Goal: Contribute content: Add original content to the website for others to see

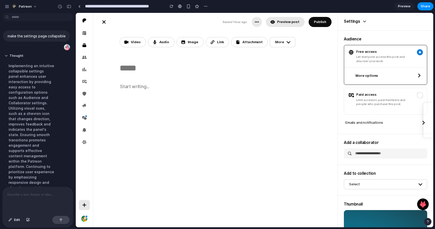
scroll to position [92, 0]
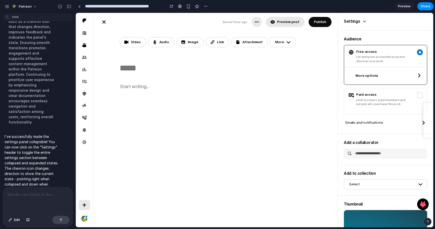
click at [362, 21] on icon at bounding box center [364, 21] width 5 height 5
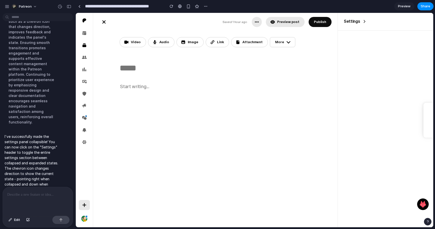
click at [364, 21] on icon at bounding box center [364, 21] width 5 height 5
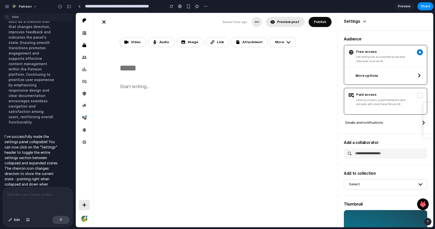
click at [366, 102] on span "Limit access to paid members and people who purchase this post." at bounding box center [385, 102] width 57 height 9
click at [374, 179] on button "Select" at bounding box center [385, 184] width 83 height 10
click at [376, 186] on div "Select" at bounding box center [383, 183] width 67 height 5
drag, startPoint x: 359, startPoint y: 170, endPoint x: 345, endPoint y: 125, distance: 46.8
click at [345, 125] on div "Audience Free access Let everyone access this post and discover your work More …" at bounding box center [386, 186] width 96 height 312
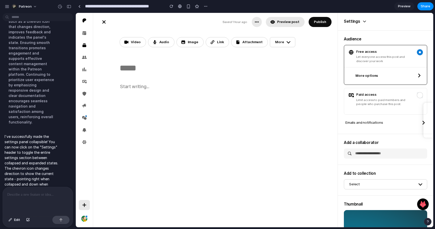
click at [364, 22] on icon at bounding box center [365, 21] width 3 height 1
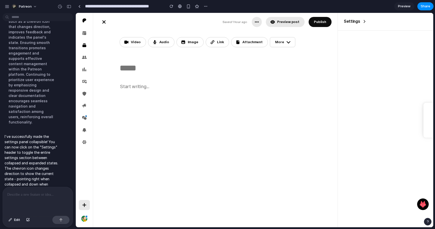
click at [360, 22] on div "Settings" at bounding box center [385, 21] width 83 height 5
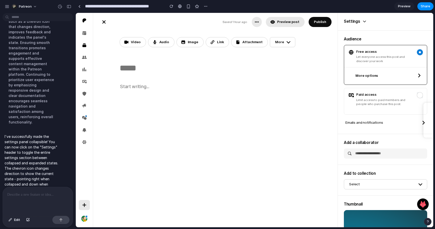
click at [35, 191] on div at bounding box center [38, 200] width 70 height 27
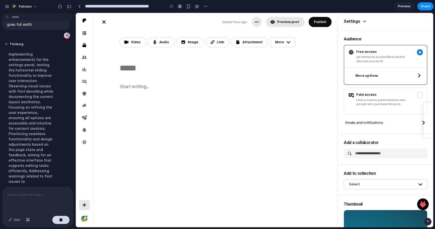
scroll to position [148, 0]
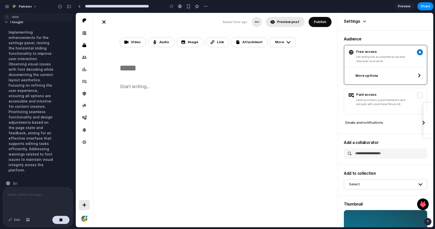
click at [363, 21] on icon at bounding box center [364, 21] width 5 height 5
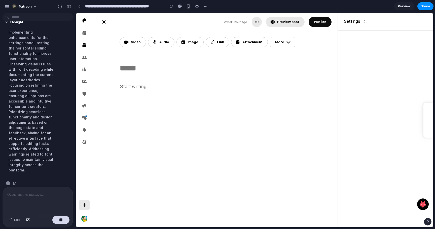
click at [363, 21] on icon at bounding box center [364, 21] width 5 height 5
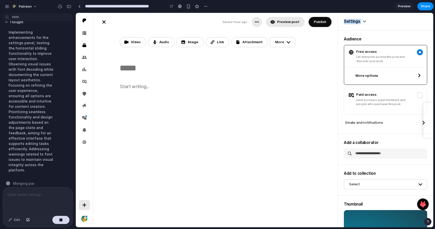
click at [363, 21] on icon at bounding box center [364, 21] width 5 height 5
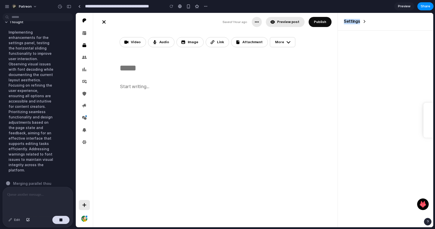
click at [363, 21] on icon at bounding box center [364, 21] width 5 height 5
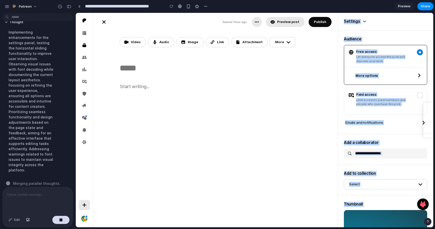
click at [363, 21] on icon at bounding box center [364, 21] width 5 height 5
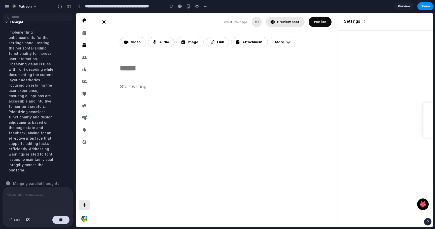
click at [363, 21] on icon at bounding box center [364, 21] width 5 height 5
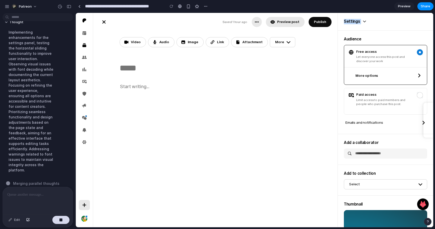
click at [363, 21] on icon at bounding box center [364, 21] width 5 height 5
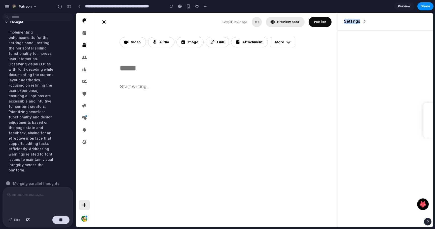
click at [363, 21] on icon at bounding box center [364, 21] width 5 height 5
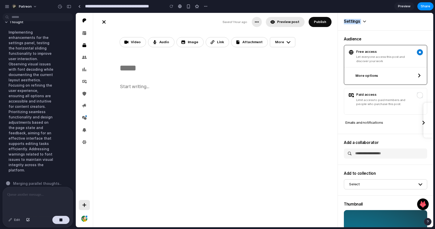
click at [363, 21] on icon at bounding box center [364, 21] width 5 height 5
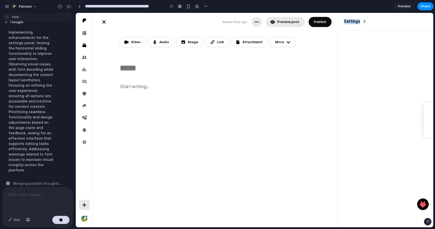
click at [363, 21] on icon at bounding box center [364, 21] width 5 height 5
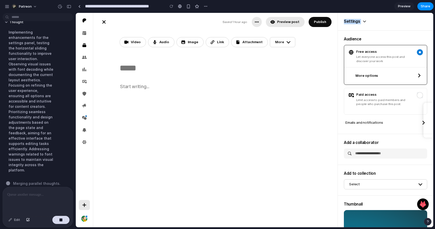
click at [363, 21] on icon at bounding box center [364, 21] width 5 height 5
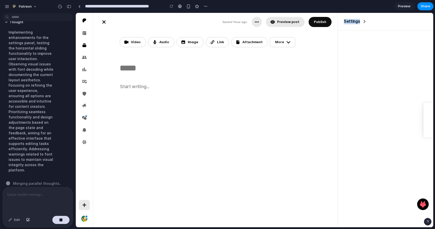
click at [363, 21] on icon at bounding box center [364, 21] width 5 height 5
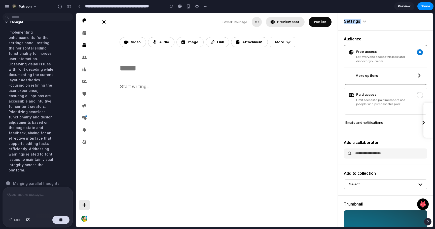
click at [363, 21] on icon at bounding box center [364, 21] width 5 height 5
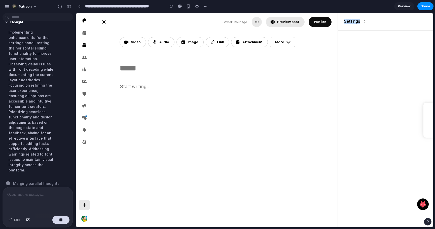
click at [363, 21] on icon at bounding box center [364, 21] width 5 height 5
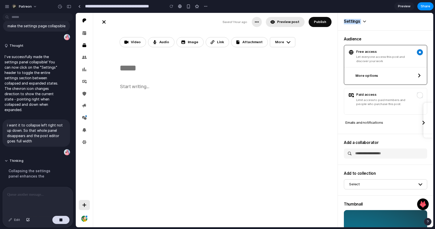
click at [363, 21] on icon at bounding box center [364, 21] width 5 height 5
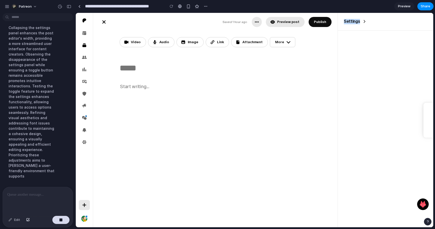
scroll to position [164, 0]
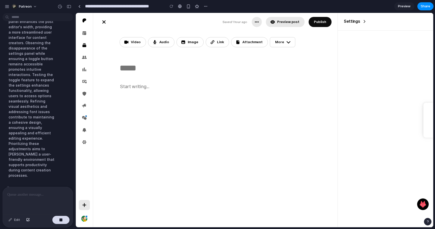
click at [364, 21] on icon at bounding box center [364, 21] width 1 height 3
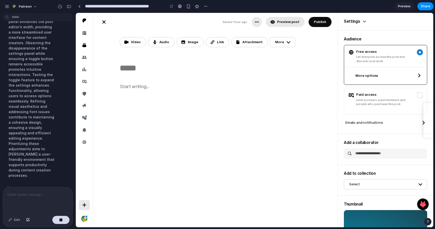
click at [365, 24] on div "Settings" at bounding box center [386, 22] width 96 height 18
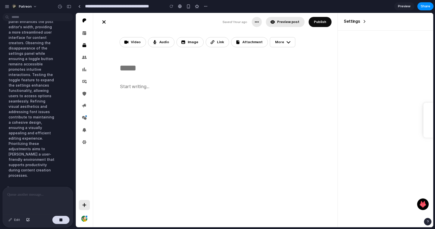
click at [365, 24] on div "Settings" at bounding box center [386, 22] width 96 height 18
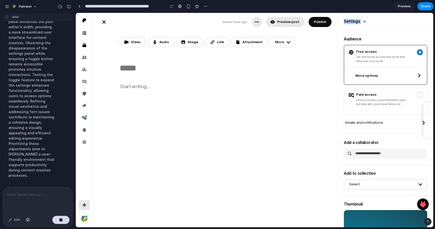
click at [365, 24] on div "Settings" at bounding box center [386, 22] width 96 height 18
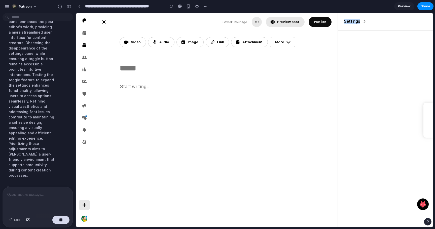
click at [365, 24] on div "Settings" at bounding box center [386, 22] width 96 height 18
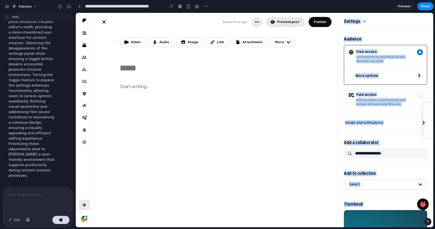
click at [362, 23] on icon at bounding box center [364, 21] width 5 height 5
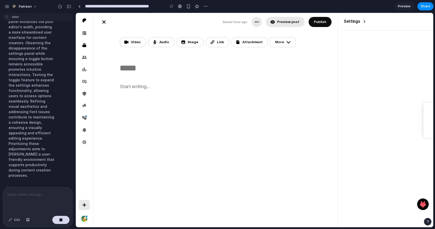
click at [362, 23] on icon at bounding box center [364, 21] width 5 height 5
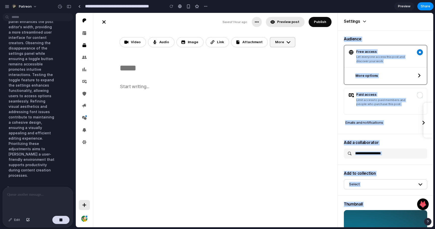
click at [280, 44] on div "More" at bounding box center [279, 42] width 9 height 5
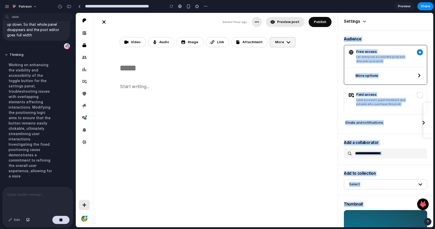
scroll to position [154, 0]
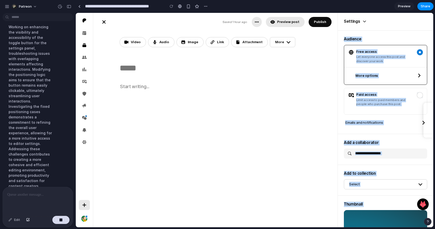
click at [392, 166] on div "Add to collection Select" at bounding box center [386, 179] width 96 height 31
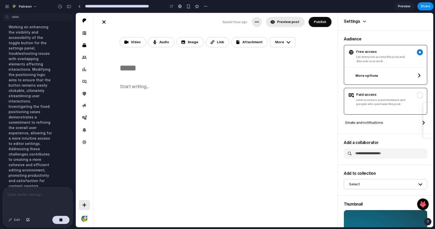
click at [415, 97] on label "Paid access Limit access to paid members and people who purchase this post." at bounding box center [386, 99] width 75 height 14
click at [420, 99] on label "Paid access Limit access to paid members and people who purchase this post." at bounding box center [386, 99] width 75 height 14
click at [413, 49] on label "Free access Let everyone access this post and discover your work" at bounding box center [386, 56] width 75 height 14
click at [403, 73] on button "More options" at bounding box center [389, 75] width 69 height 10
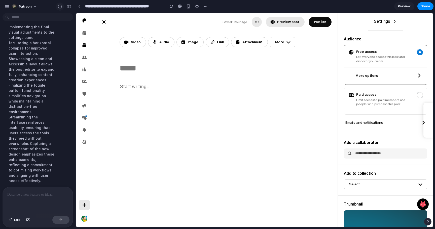
scroll to position [228, 0]
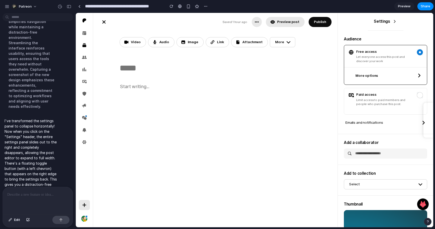
click at [393, 21] on icon at bounding box center [395, 21] width 5 height 5
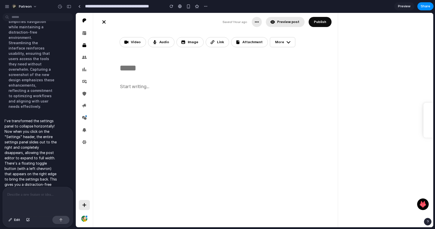
click at [394, 23] on div "Saved 1 hour ago Save draft Preview post Publish Free Settings Preview Saved 1 …" at bounding box center [263, 120] width 341 height 214
click at [405, 8] on span "Preview" at bounding box center [404, 6] width 13 height 5
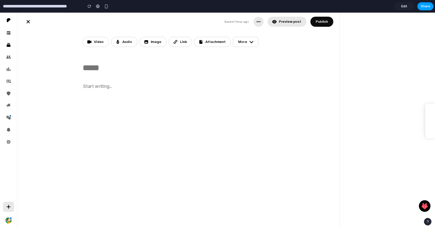
click at [422, 2] on div "Edit Share" at bounding box center [414, 6] width 39 height 8
click at [424, 5] on span "Share" at bounding box center [426, 6] width 10 height 5
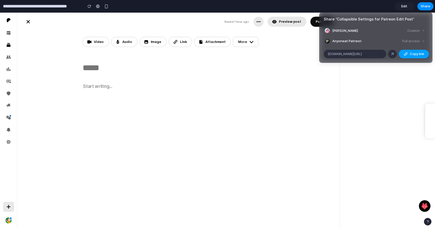
click at [409, 54] on button "Copy link" at bounding box center [414, 54] width 30 height 9
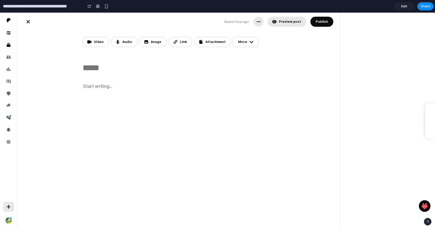
click at [413, 71] on div "Share ' Collapsible Settings for Patreon Edit Post ' Justin Luo Creator Anyone …" at bounding box center [217, 114] width 435 height 229
click at [45, 6] on input "**********" at bounding box center [42, 6] width 80 height 9
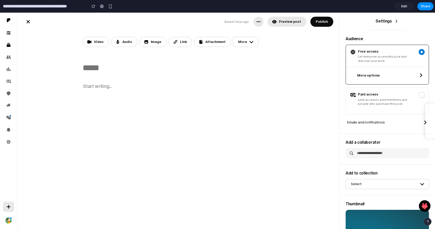
click at [392, 22] on div "Settings" at bounding box center [387, 21] width 23 height 5
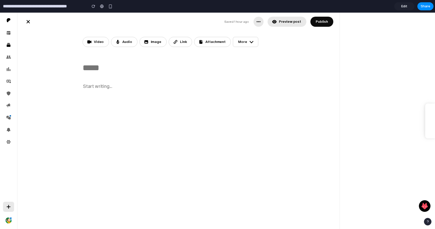
click at [392, 22] on div "Saved 1 hour ago Save draft Preview post Publish Free Settings Preview Saved 1 …" at bounding box center [226, 121] width 418 height 216
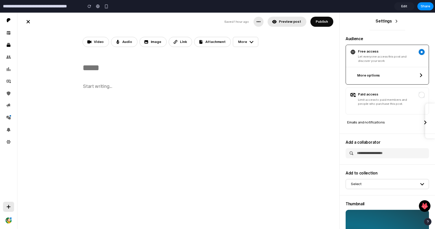
click at [390, 20] on h2 "Settings" at bounding box center [384, 21] width 16 height 5
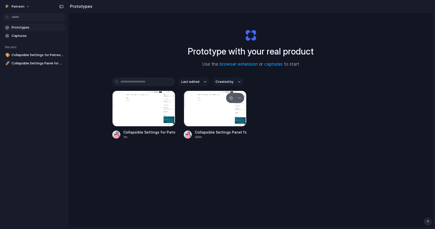
click at [213, 111] on div at bounding box center [215, 108] width 63 height 36
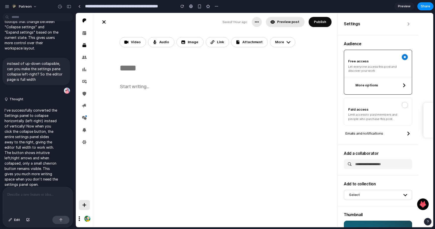
click at [409, 25] on icon at bounding box center [408, 23] width 5 height 5
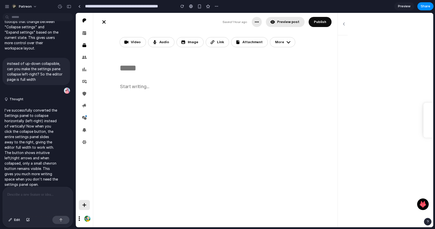
click at [344, 25] on icon at bounding box center [344, 23] width 5 height 5
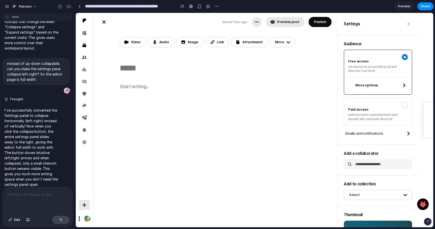
click at [414, 28] on div "Settings" at bounding box center [378, 24] width 80 height 22
click at [410, 26] on icon at bounding box center [408, 23] width 5 height 5
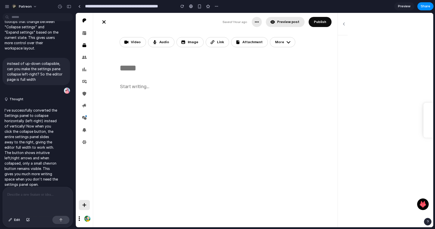
click at [345, 26] on icon at bounding box center [344, 23] width 5 height 5
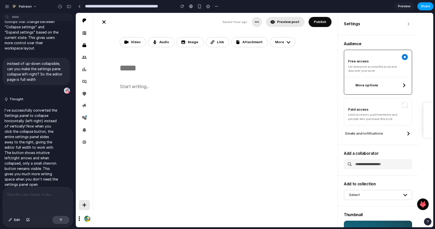
click at [426, 7] on span "Share" at bounding box center [426, 6] width 10 height 5
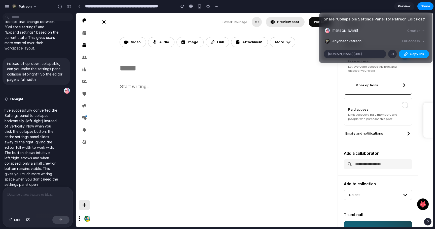
click at [412, 53] on span "Copy link" at bounding box center [417, 53] width 14 height 5
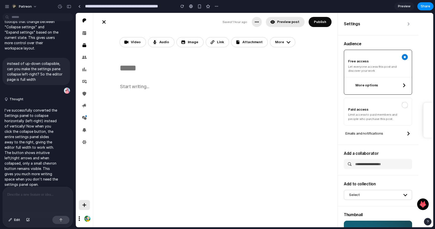
click at [266, 88] on div "Share ' Collapsible Settings Panel for Patreon Edit Post ' [PERSON_NAME] Creato…" at bounding box center [217, 114] width 435 height 229
click at [409, 25] on icon at bounding box center [408, 23] width 5 height 5
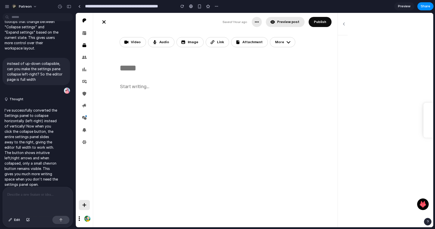
click at [345, 26] on icon at bounding box center [344, 23] width 5 height 5
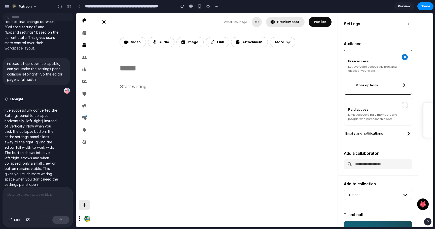
click at [405, 25] on button at bounding box center [408, 23] width 7 height 7
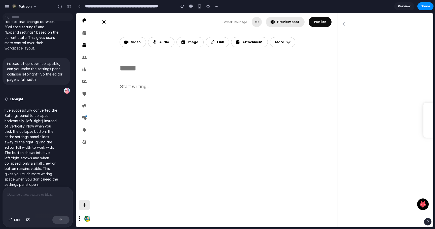
click at [341, 26] on button at bounding box center [344, 23] width 7 height 7
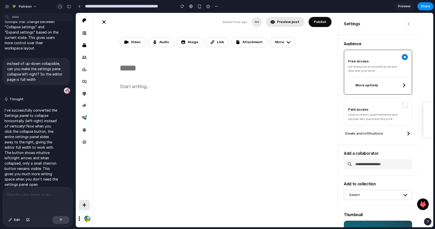
click at [60, 6] on div "button" at bounding box center [60, 6] width 5 height 5
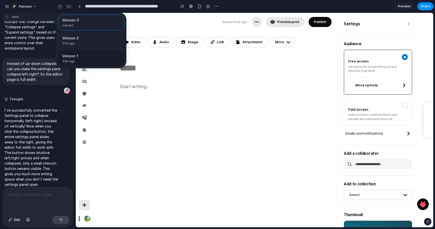
click at [85, 62] on span "53m ago" at bounding box center [80, 61] width 36 height 5
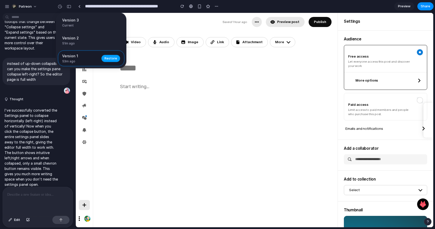
click at [112, 58] on span "Restore" at bounding box center [111, 58] width 13 height 5
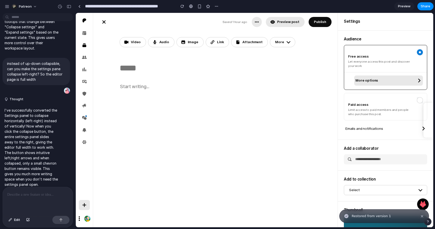
click at [379, 83] on button "More options" at bounding box center [389, 80] width 69 height 10
click at [38, 194] on p at bounding box center [37, 194] width 61 height 6
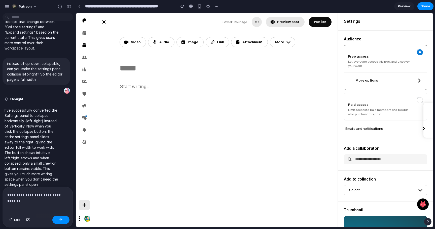
scroll to position [104, 0]
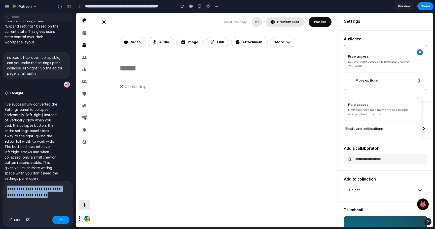
drag, startPoint x: 43, startPoint y: 195, endPoint x: 1, endPoint y: 184, distance: 43.5
click at [1, 184] on div "**********" at bounding box center [36, 203] width 73 height 47
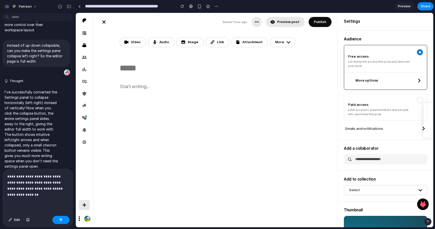
scroll to position [122, 0]
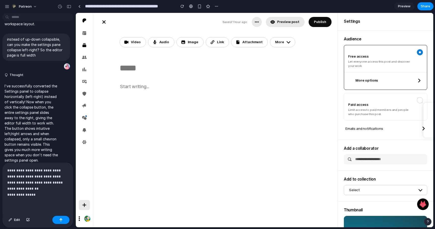
click at [39, 188] on p "**********" at bounding box center [37, 182] width 61 height 30
click at [11, 187] on p "**********" at bounding box center [37, 182] width 61 height 30
click at [11, 195] on p "**********" at bounding box center [37, 182] width 61 height 30
click at [35, 195] on p "**********" at bounding box center [37, 182] width 61 height 30
click at [43, 189] on p "**********" at bounding box center [37, 182] width 61 height 30
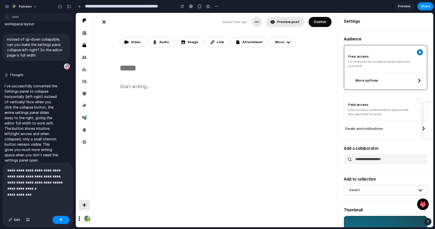
scroll to position [124, 0]
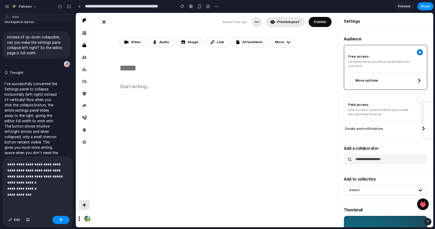
click at [42, 195] on p "**********" at bounding box center [37, 179] width 61 height 36
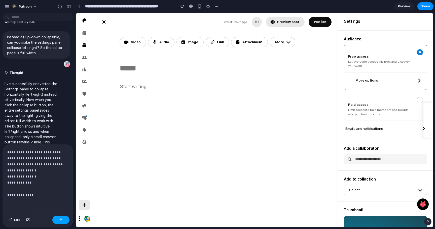
click at [58, 215] on button "button" at bounding box center [60, 219] width 17 height 8
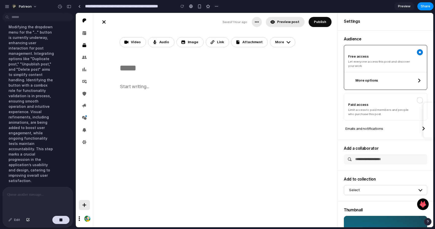
scroll to position [340, 0]
click at [279, 41] on div "More" at bounding box center [279, 42] width 9 height 5
click at [258, 24] on button "button" at bounding box center [257, 22] width 10 height 10
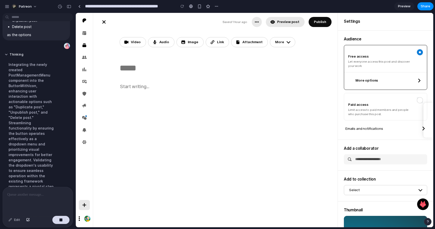
scroll to position [319, 0]
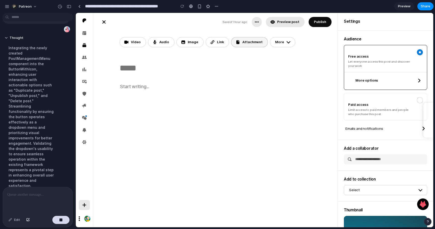
click at [257, 41] on div "Attachment" at bounding box center [253, 42] width 20 height 5
click at [278, 39] on button "More" at bounding box center [282, 42] width 25 height 10
click at [305, 83] on p at bounding box center [215, 86] width 191 height 7
click at [276, 97] on div at bounding box center [216, 96] width 192 height 38
click at [177, 67] on textarea at bounding box center [163, 67] width 87 height 11
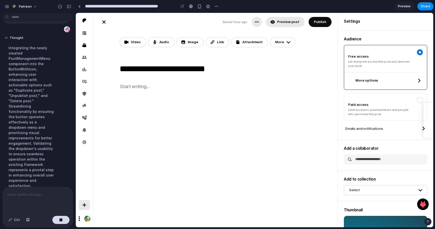
scroll to position [20, 0]
type textarea "**********"
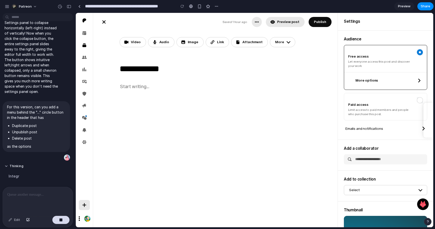
click at [155, 68] on textarea "**********" at bounding box center [166, 67] width 92 height 11
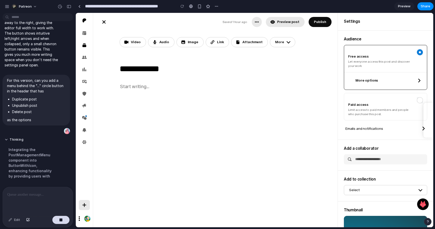
click at [155, 68] on textarea "**********" at bounding box center [166, 67] width 92 height 11
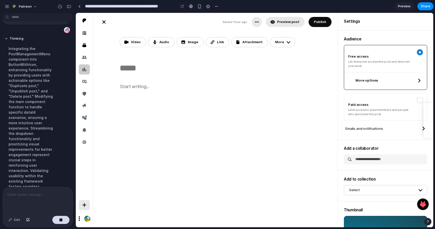
scroll to position [335, 0]
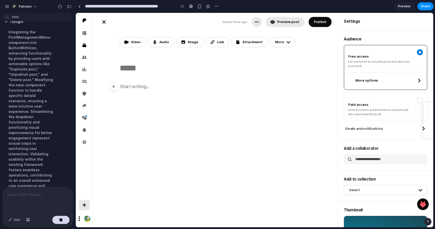
click at [135, 83] on p at bounding box center [215, 86] width 191 height 7
click at [134, 86] on p at bounding box center [215, 86] width 191 height 7
click at [134, 86] on p "**********" at bounding box center [215, 86] width 191 height 7
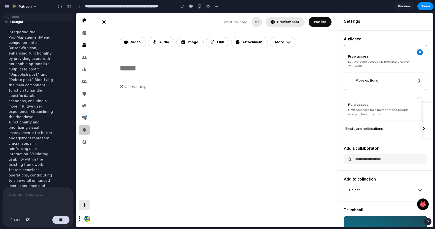
click at [86, 131] on icon at bounding box center [84, 130] width 4 height 4
click at [86, 143] on icon at bounding box center [84, 141] width 5 height 5
click at [85, 202] on icon "button" at bounding box center [84, 204] width 5 height 5
click at [79, 218] on icon at bounding box center [79, 218] width 6 height 6
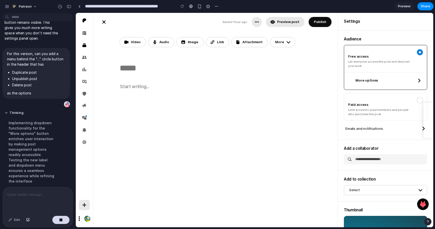
scroll to position [260, 0]
